Goal: Task Accomplishment & Management: Use online tool/utility

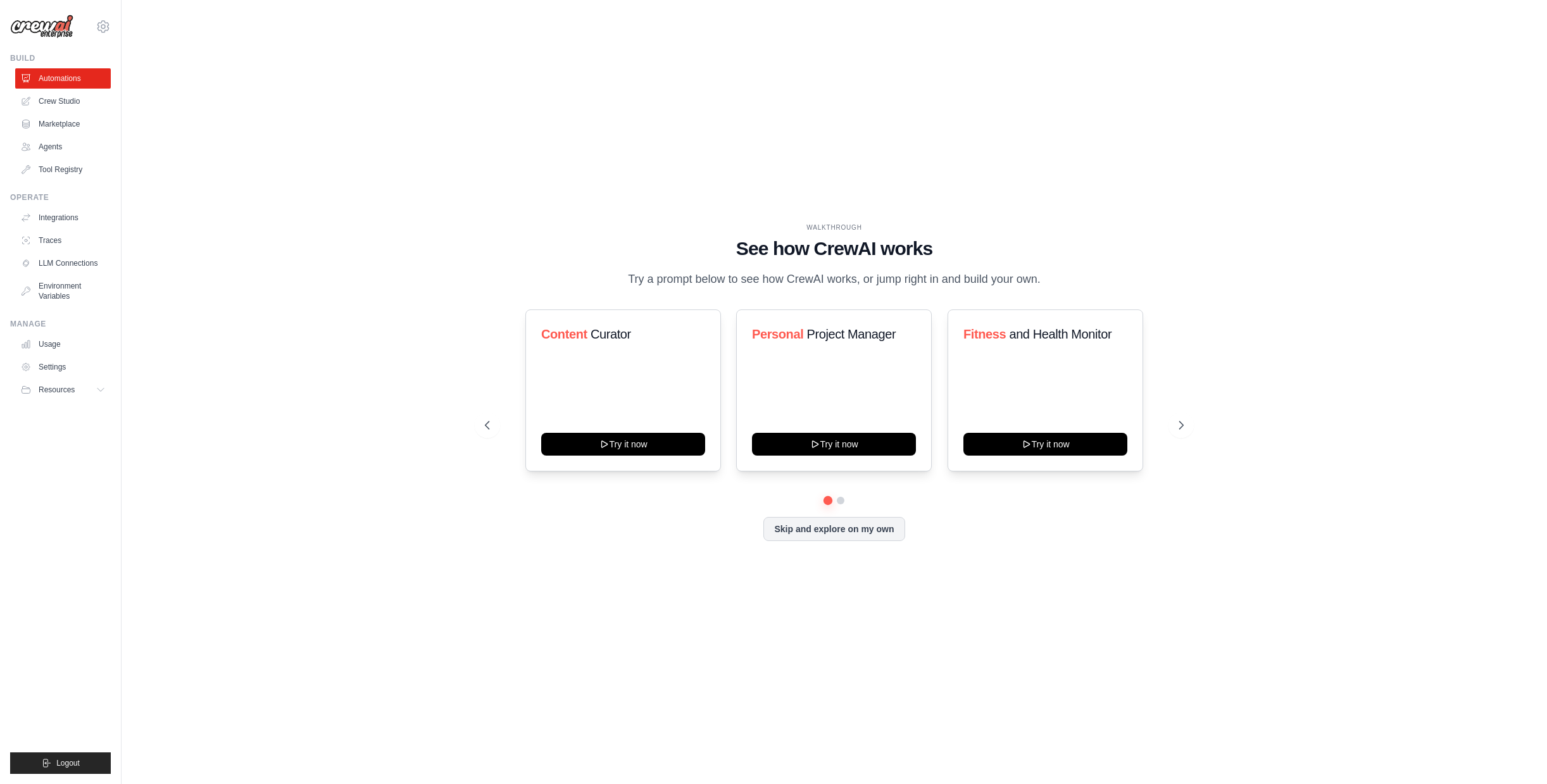
drag, startPoint x: 108, startPoint y: 127, endPoint x: 139, endPoint y: 167, distance: 50.6
click at [102, 131] on div "[PERSON_NAME][EMAIL_ADDRESS][DOMAIN_NAME] Settings Build Automations Crew Studi…" at bounding box center [61, 392] width 122 height 784
click at [1110, 425] on icon at bounding box center [1182, 425] width 13 height 13
click at [55, 97] on link "Crew Studio" at bounding box center [64, 101] width 95 height 20
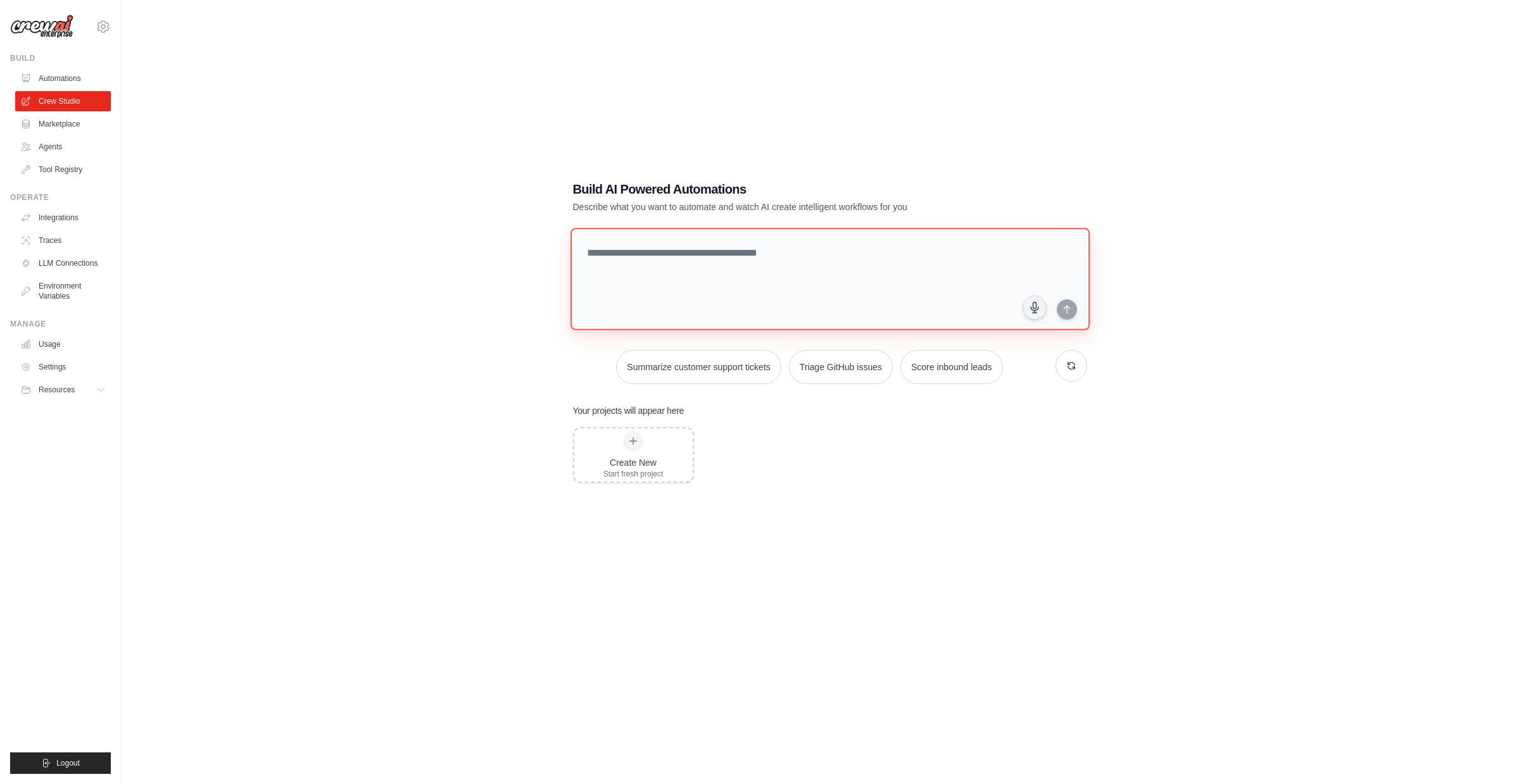
click at [762, 274] on textarea at bounding box center [829, 279] width 519 height 103
click at [67, 122] on link "Marketplace" at bounding box center [64, 124] width 95 height 20
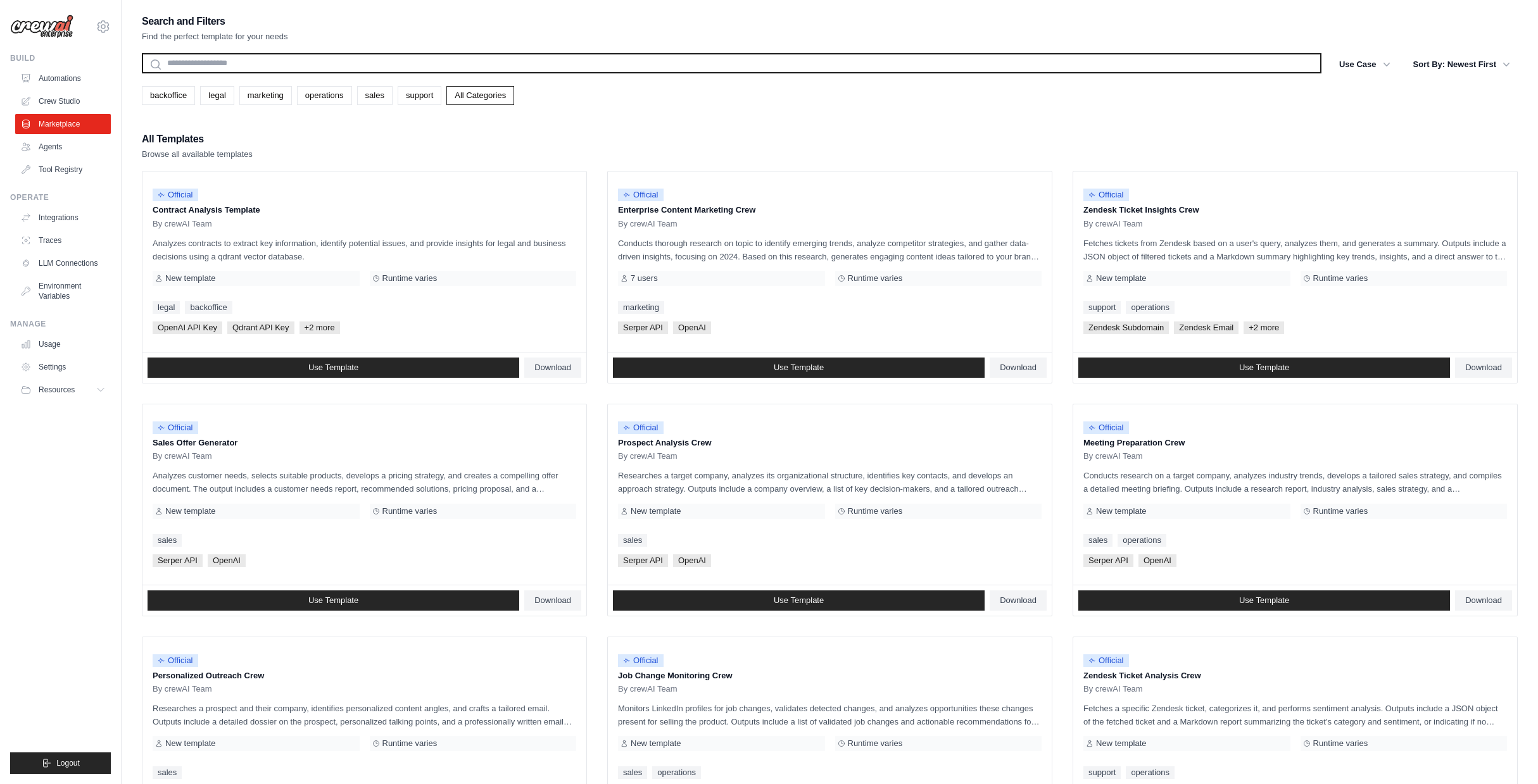
click at [229, 59] on input "text" at bounding box center [732, 63] width 1180 height 20
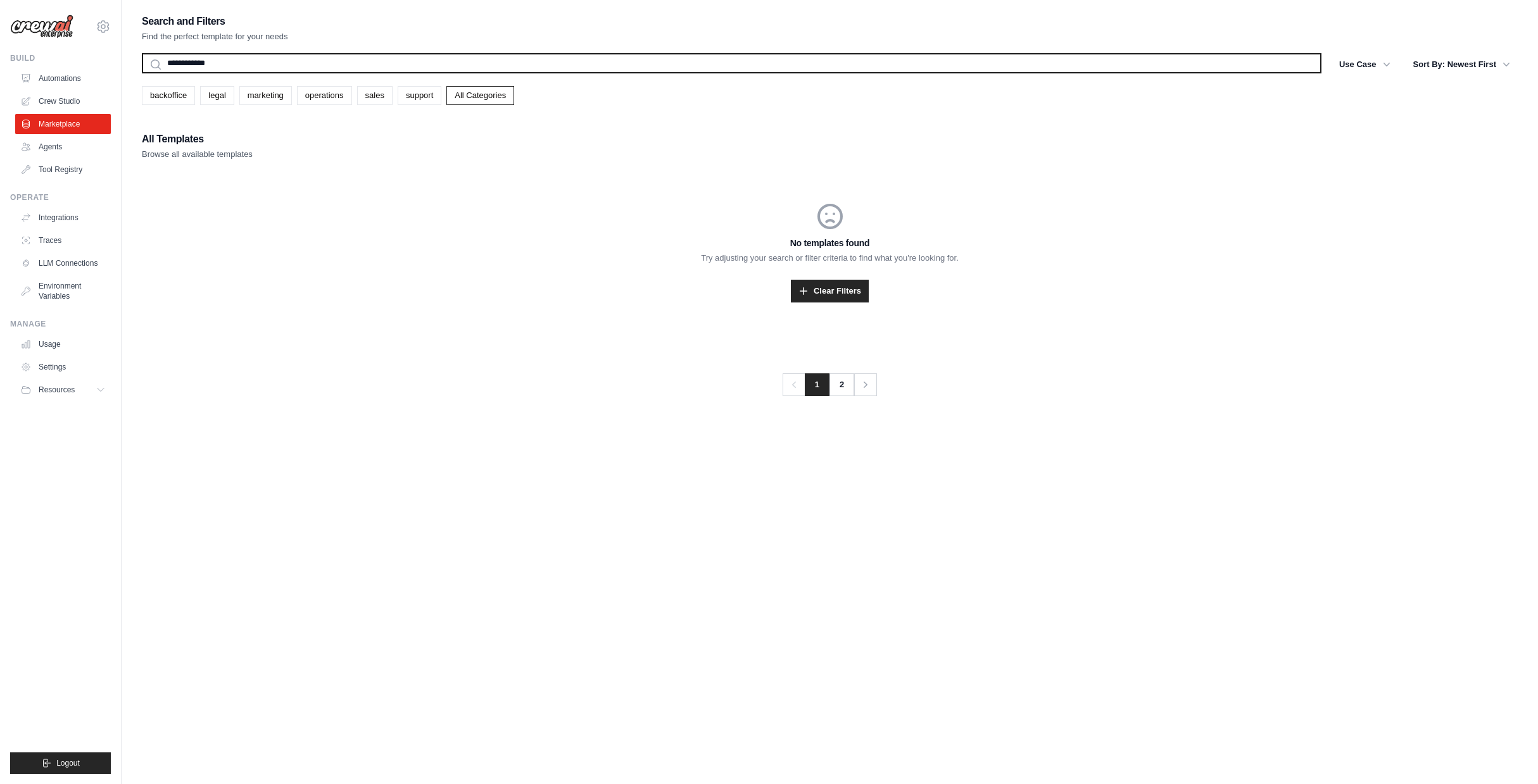
type input "**********"
click at [141, 73] on button "Search" at bounding box center [141, 73] width 1 height 1
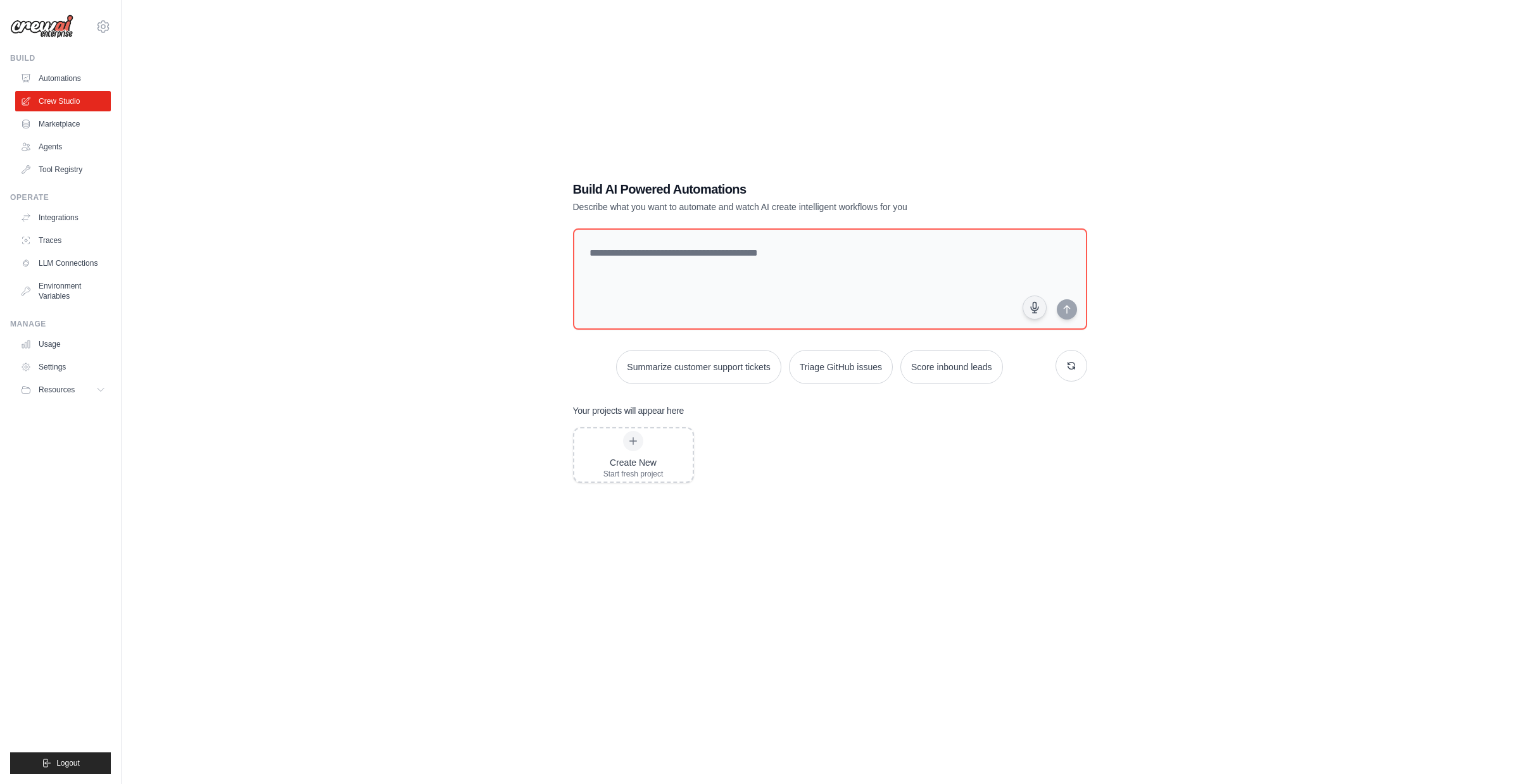
drag, startPoint x: 513, startPoint y: 128, endPoint x: 560, endPoint y: 130, distance: 47.0
click at [524, 128] on div "Build AI Powered Automations Describe what you want to automate and watch AI cr…" at bounding box center [829, 404] width 1376 height 784
click at [68, 122] on link "Marketplace" at bounding box center [64, 124] width 95 height 20
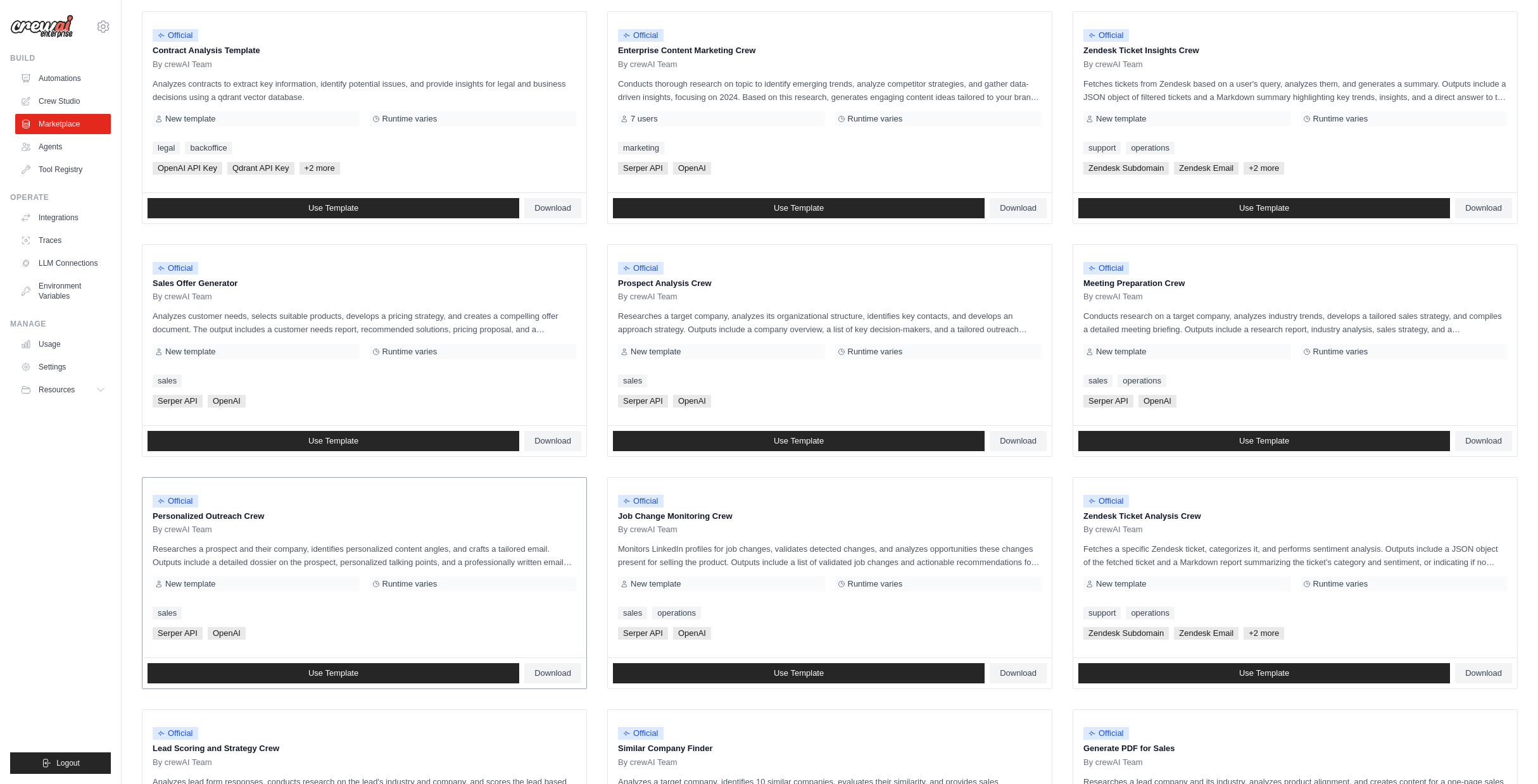
scroll to position [389, 0]
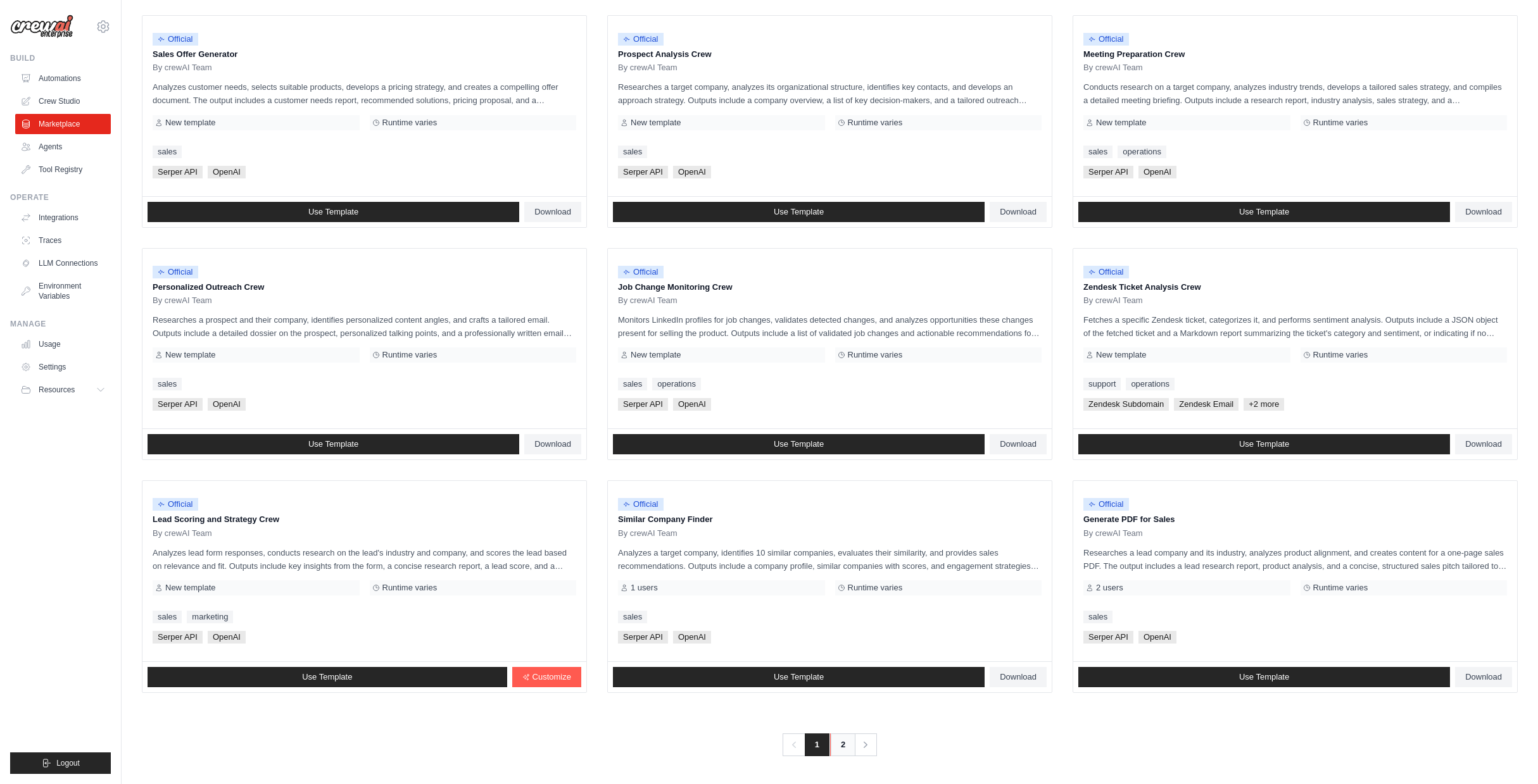
click at [847, 740] on link "2" at bounding box center [843, 745] width 26 height 23
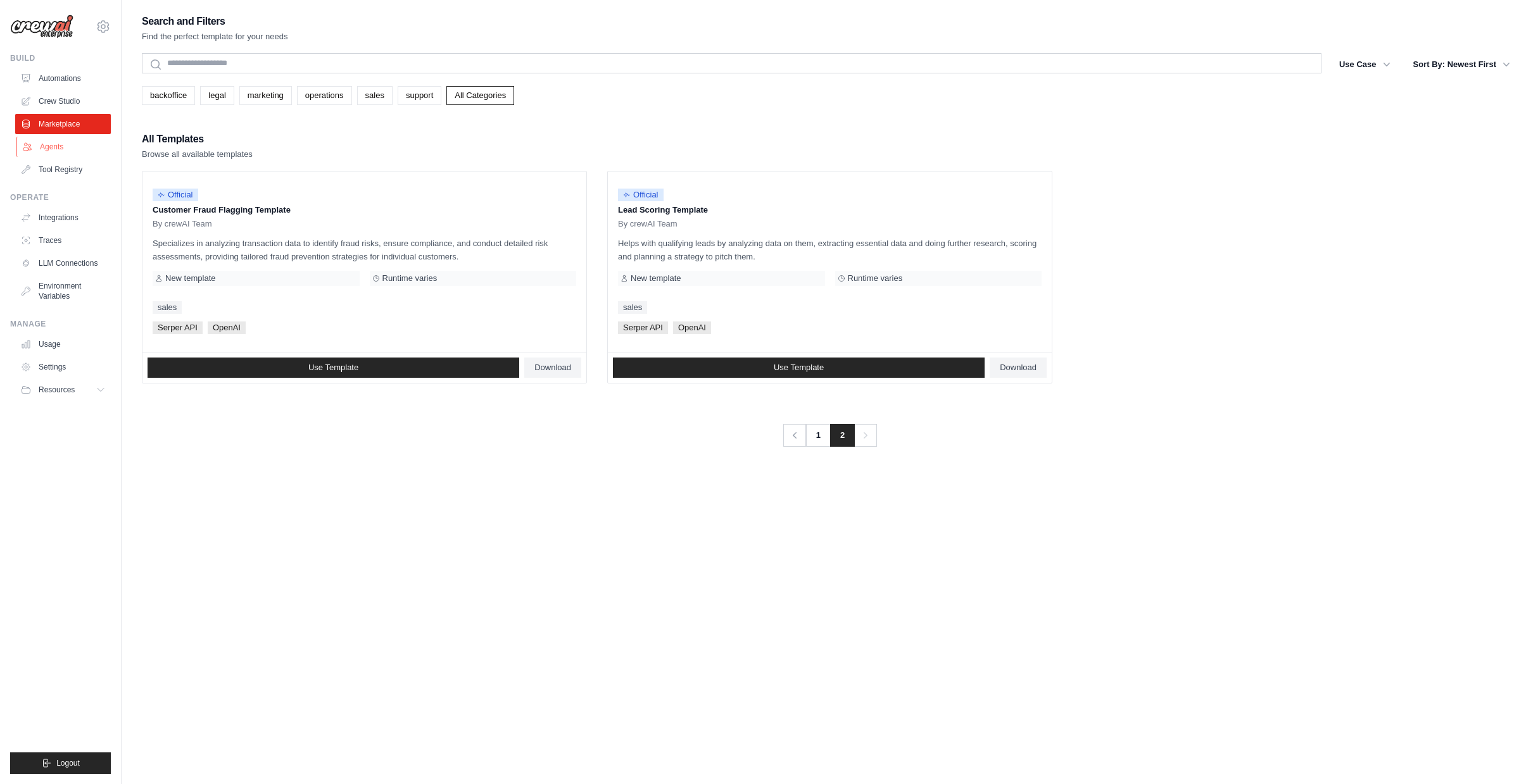
click at [56, 143] on link "Agents" at bounding box center [64, 146] width 95 height 20
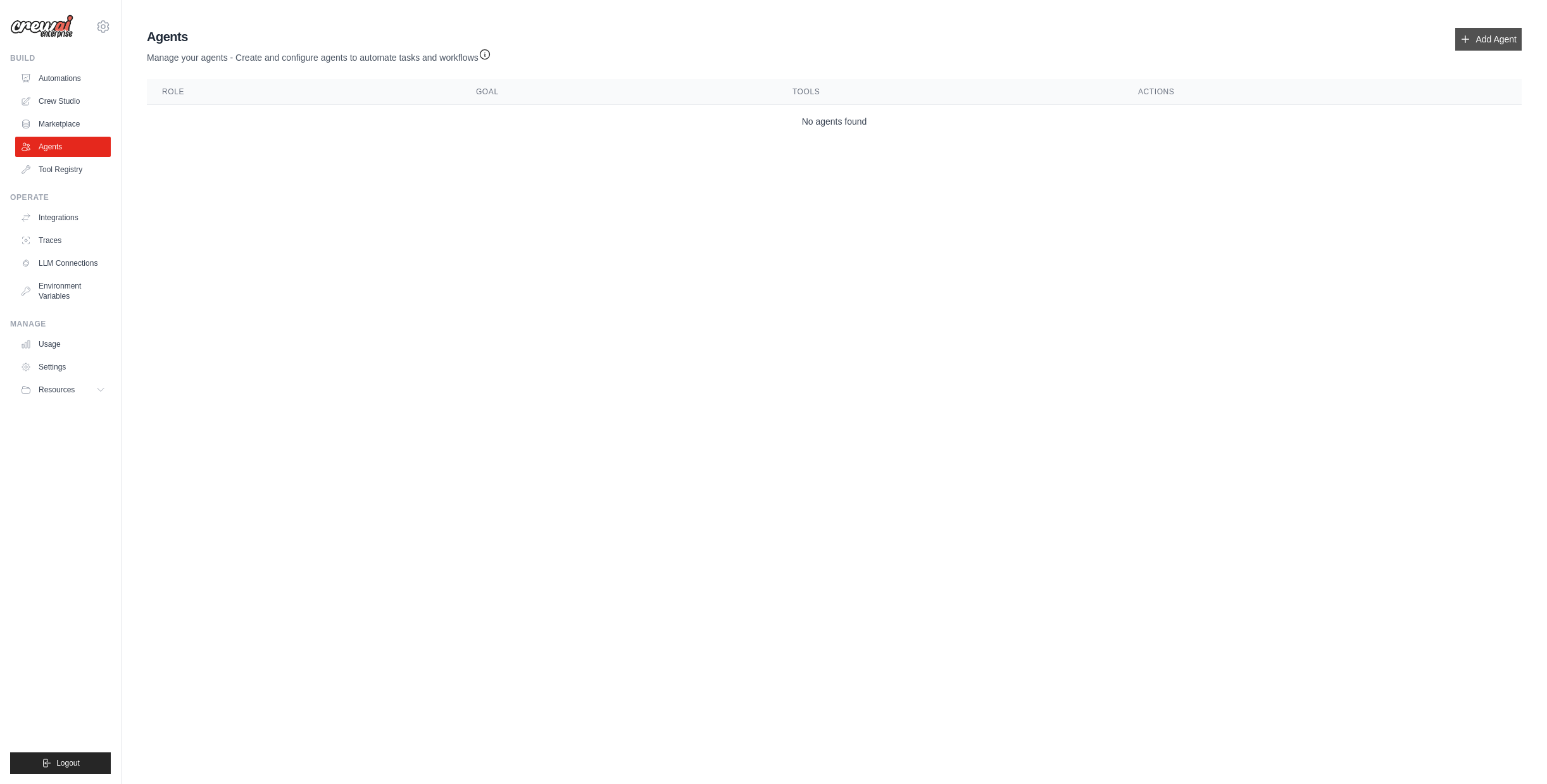
click at [1473, 37] on link "Add Agent" at bounding box center [1488, 39] width 67 height 23
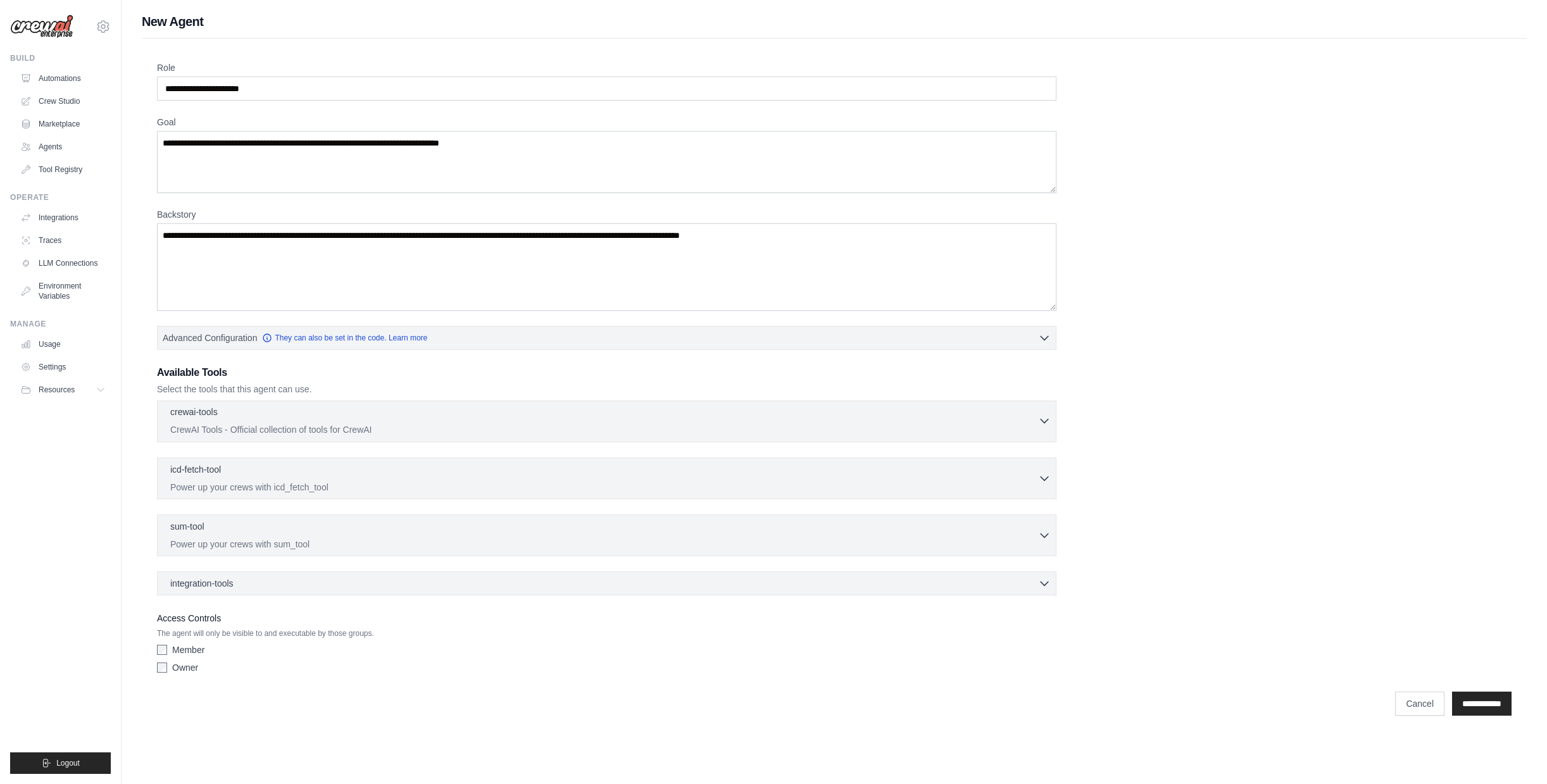
click at [1034, 411] on div "crewai-tools 0 selected" at bounding box center [604, 413] width 868 height 15
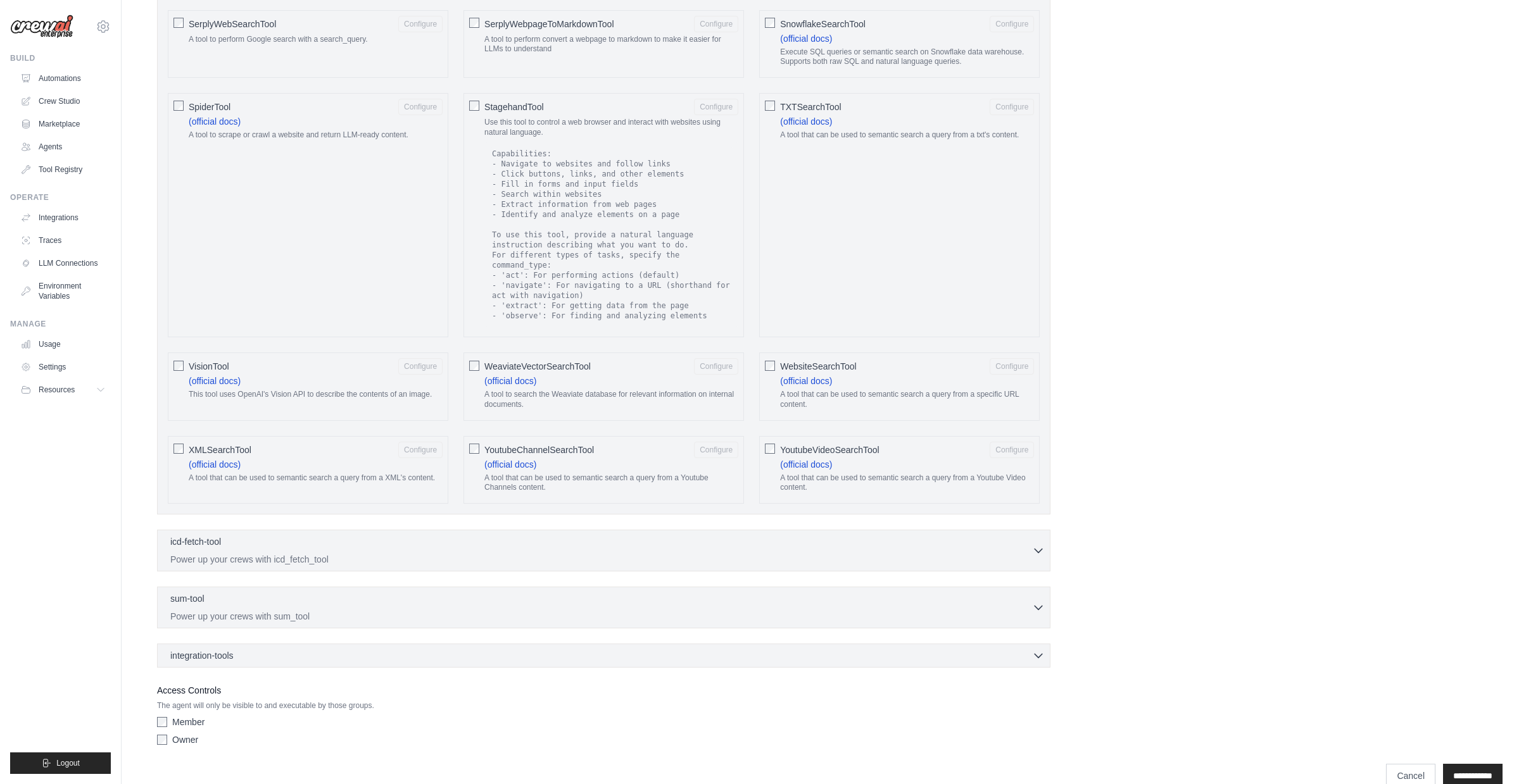
scroll to position [1887, 0]
